Goal: Task Accomplishment & Management: Use online tool/utility

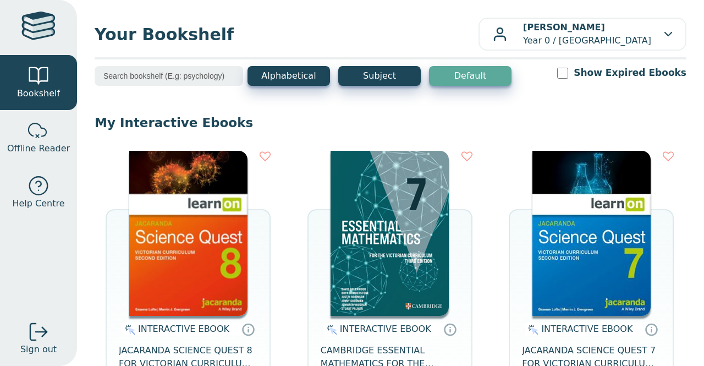
scroll to position [29, 0]
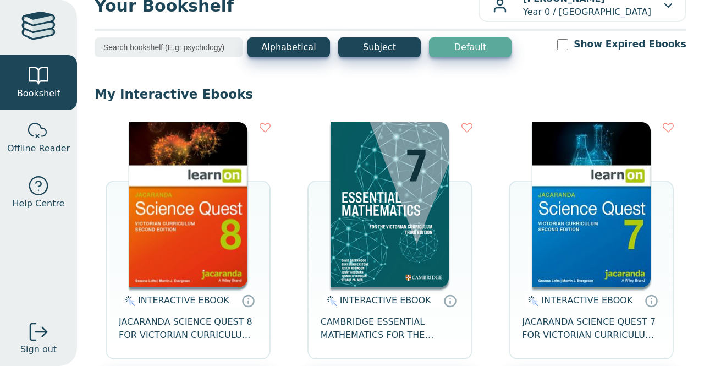
click at [216, 239] on img at bounding box center [188, 204] width 118 height 165
click at [179, 217] on img at bounding box center [188, 204] width 118 height 165
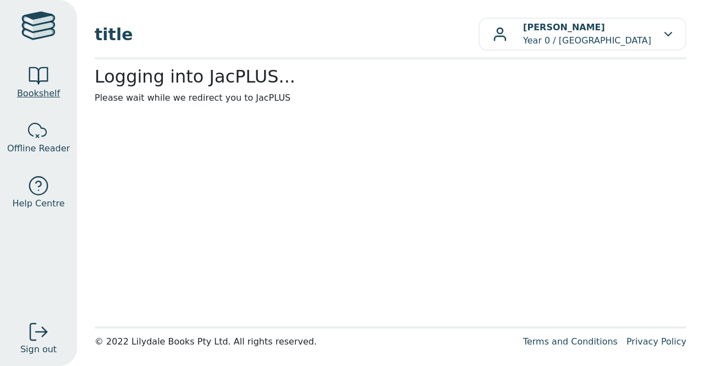
click at [42, 89] on span "Bookshelf" at bounding box center [38, 93] width 43 height 13
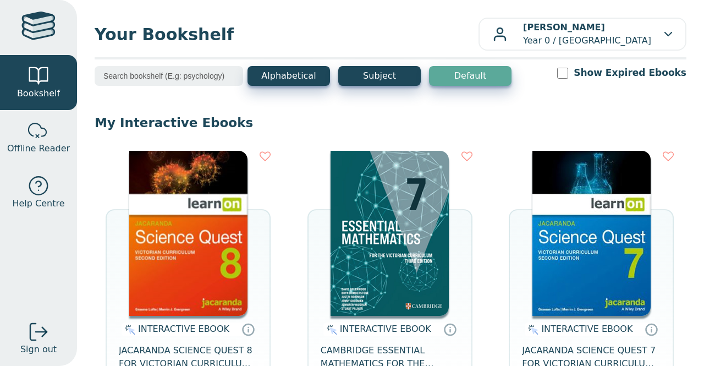
click at [172, 214] on img at bounding box center [188, 233] width 118 height 165
